Goal: Check status: Check status

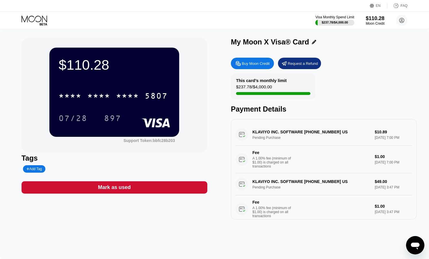
click at [192, 236] on div "$110.28 * * * * * * * * * * * * 5807 07/28 897 Support Token: bbfc28b203 Tags A…" at bounding box center [214, 144] width 429 height 230
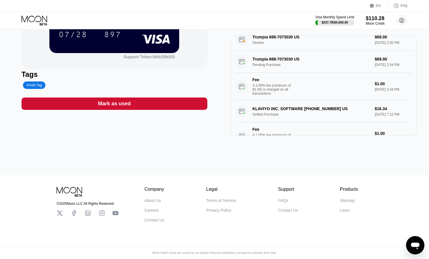
scroll to position [283, 0]
drag, startPoint x: 237, startPoint y: 68, endPoint x: 383, endPoint y: 72, distance: 145.6
click at [383, 72] on div "Trumpia 888-7073030 US Pending Purchase $69.00 [DATE] 2:34 PM Fee A 1.00% fee (…" at bounding box center [323, 75] width 177 height 50
drag, startPoint x: 386, startPoint y: 69, endPoint x: 260, endPoint y: 72, distance: 126.7
click at [260, 72] on div "Trumpia 888-7073030 US Pending Purchase $69.00 [DATE] 2:34 PM Fee A 1.00% fee (…" at bounding box center [323, 75] width 177 height 50
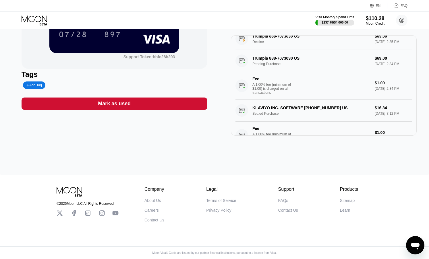
drag, startPoint x: 252, startPoint y: 69, endPoint x: 317, endPoint y: 69, distance: 64.9
click at [317, 69] on div "Trumpia 888-7073030 US Pending Purchase $69.00 [DATE] 2:34 PM Fee A 1.00% fee (…" at bounding box center [323, 75] width 177 height 50
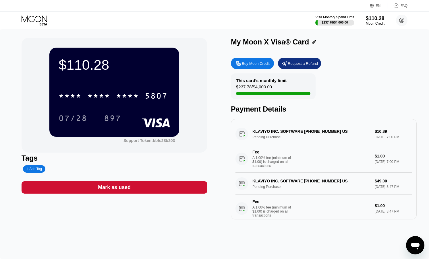
scroll to position [0, 0]
drag, startPoint x: 347, startPoint y: 134, endPoint x: 253, endPoint y: 132, distance: 94.2
click at [253, 132] on div "KLAVIYO INC. SOFTWARE [PHONE_NUMBER] US Pending Purchase $10.89 [DATE] 7:00 PM …" at bounding box center [323, 149] width 177 height 50
drag, startPoint x: 250, startPoint y: 126, endPoint x: 359, endPoint y: 147, distance: 110.4
click at [359, 147] on div "KLAVIYO INC. SOFTWARE [PHONE_NUMBER] US Pending Purchase $10.89 [DATE] 7:00 PM …" at bounding box center [323, 149] width 177 height 50
